Goal: Transaction & Acquisition: Purchase product/service

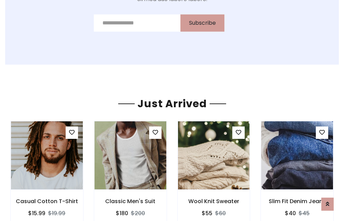
scroll to position [719, 0]
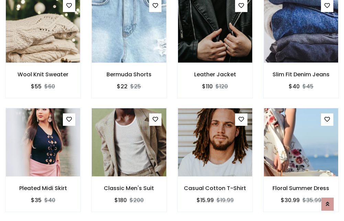
click at [172, 110] on div "Casual Cotton T-Shirt $15.99 $19.99" at bounding box center [215, 165] width 86 height 114
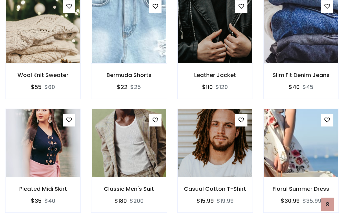
click at [172, 110] on div "Casual Cotton T-Shirt $15.99 $19.99" at bounding box center [215, 166] width 86 height 114
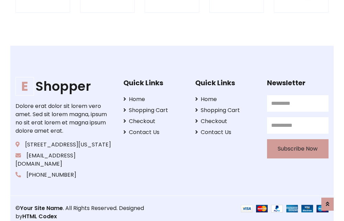
scroll to position [1308, 0]
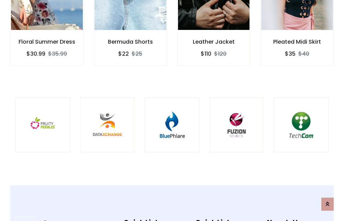
click at [172, 110] on img at bounding box center [171, 124] width 37 height 37
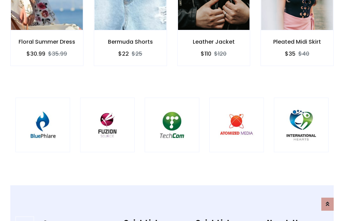
click at [172, 110] on img at bounding box center [171, 124] width 37 height 37
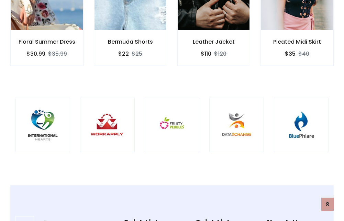
click at [172, 110] on img at bounding box center [171, 124] width 37 height 37
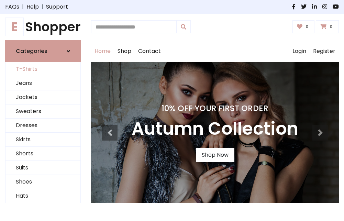
click at [43, 69] on link "T-Shirts" at bounding box center [42, 69] width 75 height 14
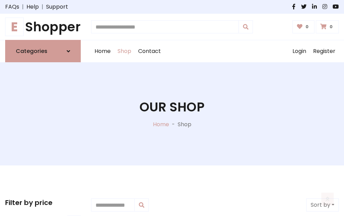
scroll to position [276, 0]
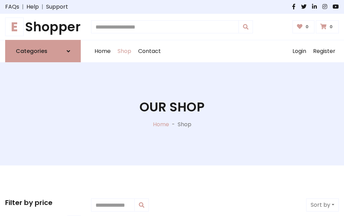
click at [43, 27] on h1 "E Shopper" at bounding box center [43, 26] width 76 height 15
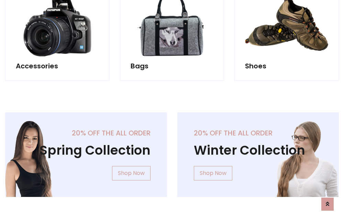
scroll to position [668, 0]
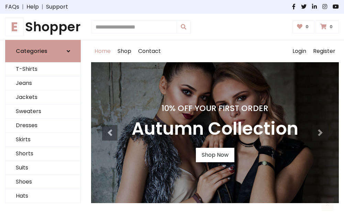
scroll to position [225, 0]
